Goal: Task Accomplishment & Management: Manage account settings

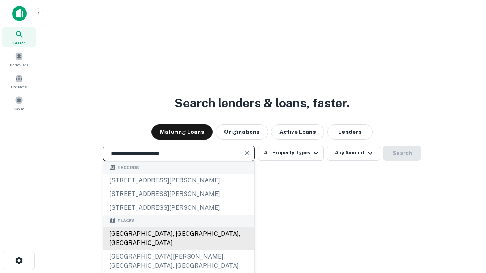
click at [179, 250] on div "Santa Monica, CA, USA" at bounding box center [178, 239] width 151 height 23
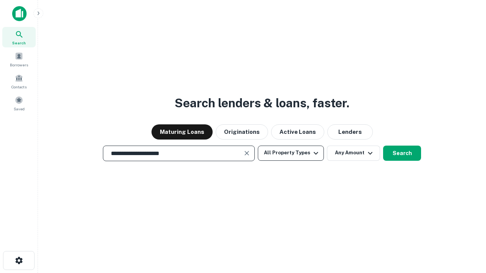
type input "**********"
click at [291, 153] on button "All Property Types" at bounding box center [291, 153] width 66 height 15
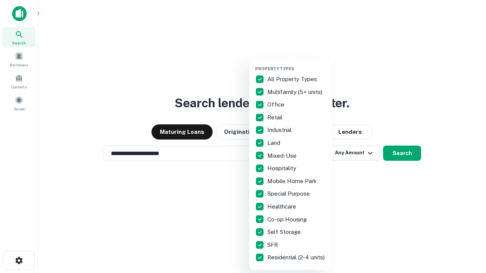
click at [297, 64] on button "button" at bounding box center [297, 64] width 84 height 0
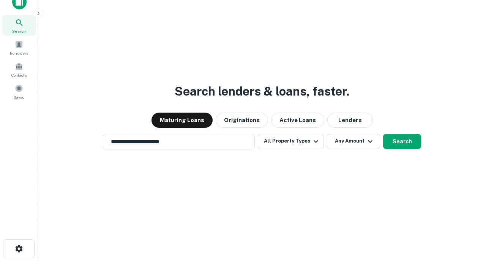
scroll to position [5, 92]
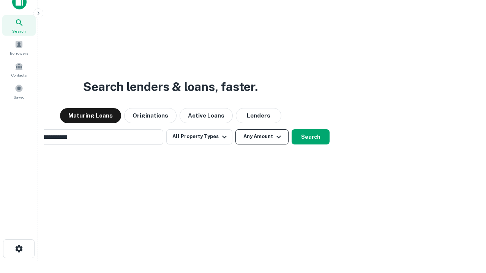
click at [235, 130] on button "Any Amount" at bounding box center [261, 137] width 53 height 15
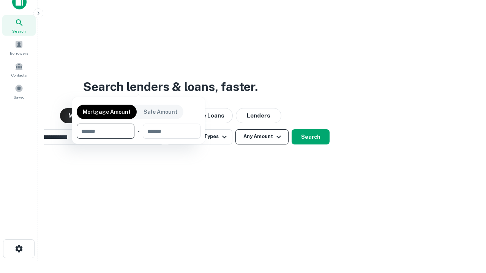
scroll to position [12, 0]
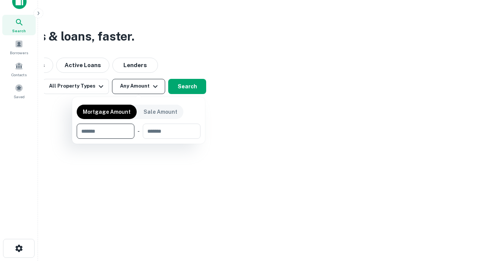
type input "*******"
click at [139, 139] on button "button" at bounding box center [139, 139] width 124 height 0
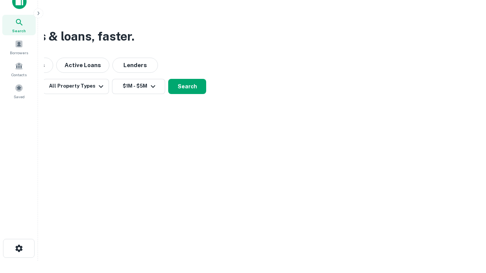
scroll to position [12, 0]
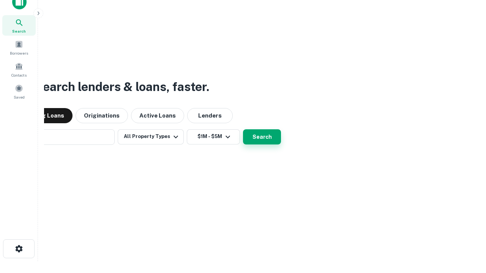
click at [243, 130] on button "Search" at bounding box center [262, 137] width 38 height 15
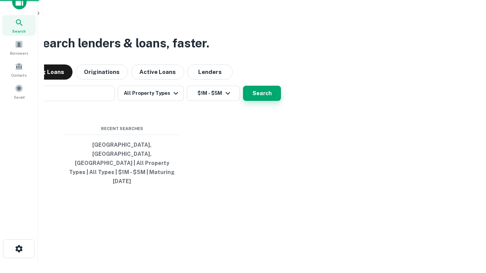
scroll to position [12, 0]
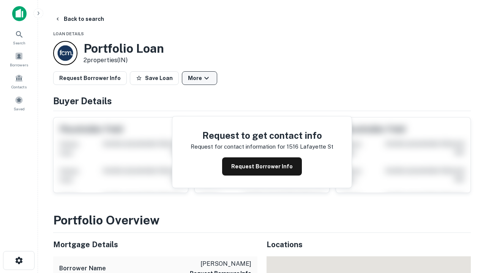
click at [199, 78] on button "More" at bounding box center [199, 78] width 35 height 14
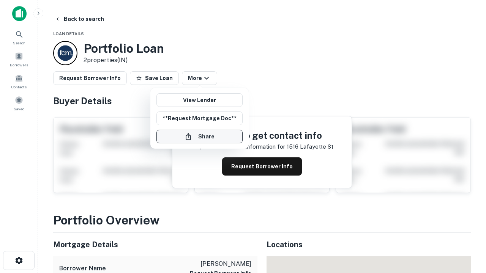
click at [199, 137] on button "Share" at bounding box center [199, 137] width 86 height 14
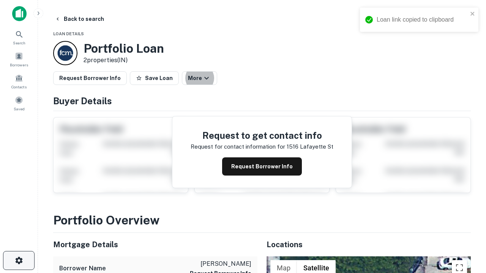
click at [19, 261] on icon "button" at bounding box center [18, 260] width 9 height 9
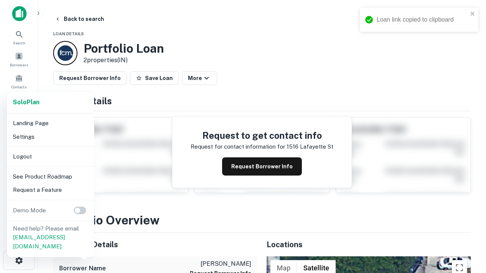
click at [50, 156] on li "Logout" at bounding box center [50, 157] width 81 height 14
